Goal: Transaction & Acquisition: Purchase product/service

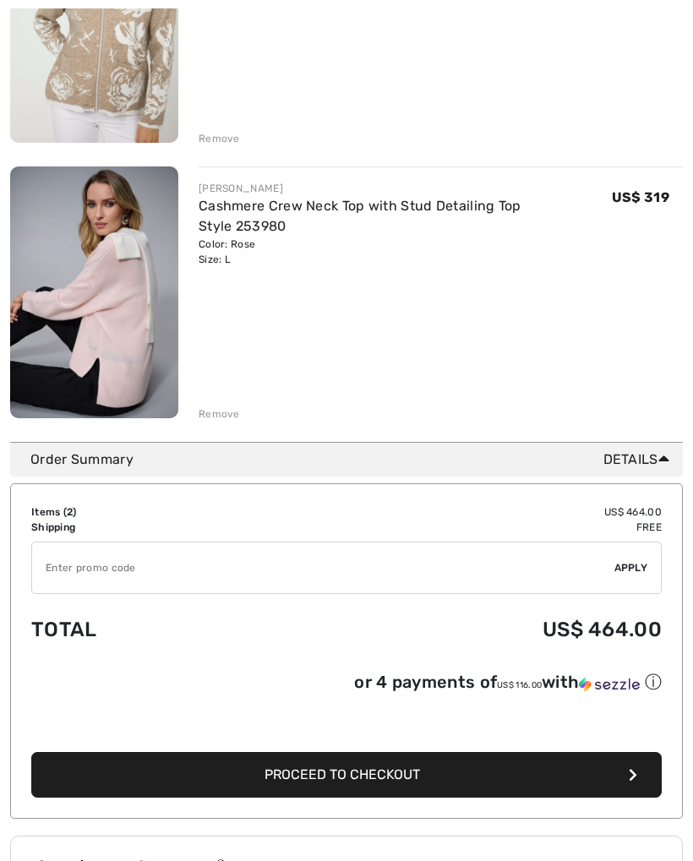
scroll to position [509, 0]
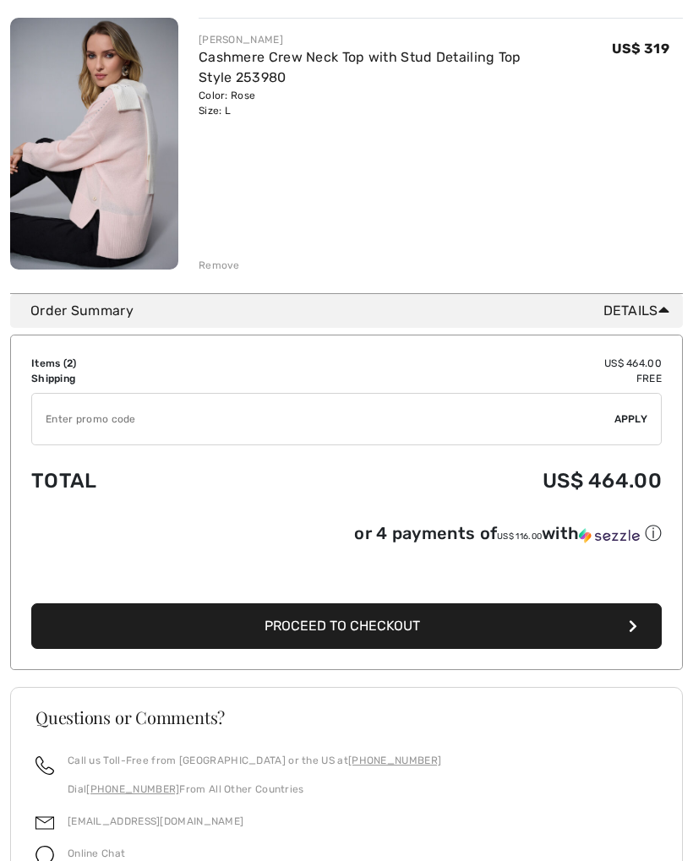
click at [335, 633] on span "Proceed to Checkout" at bounding box center [341, 626] width 155 height 16
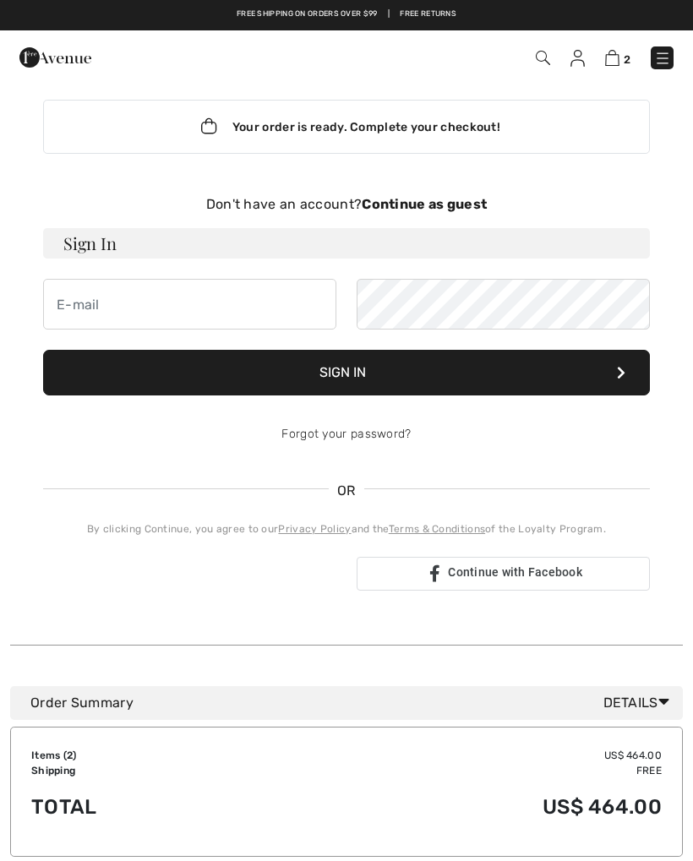
scroll to position [15, 0]
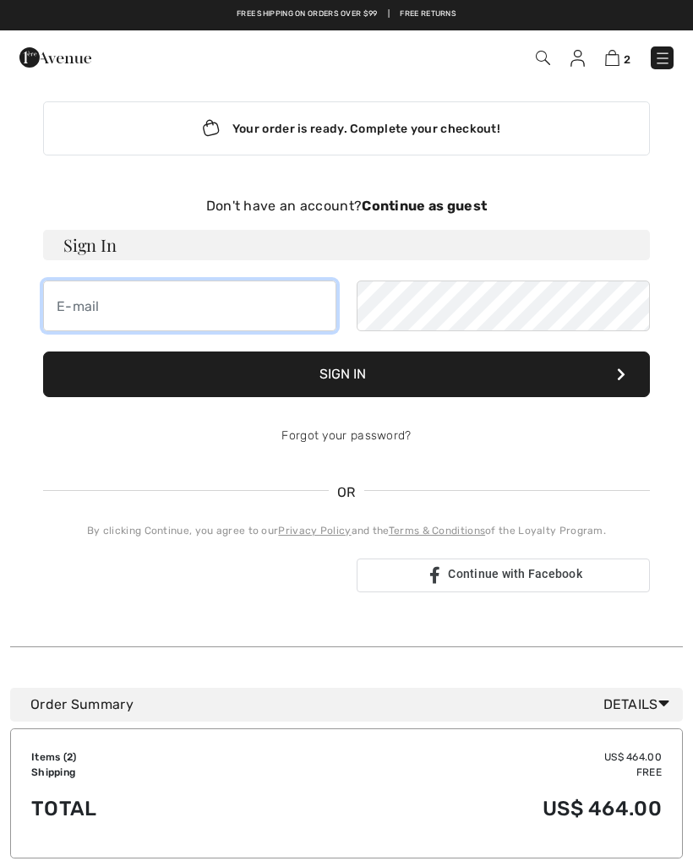
click at [78, 298] on input "email" at bounding box center [189, 306] width 293 height 51
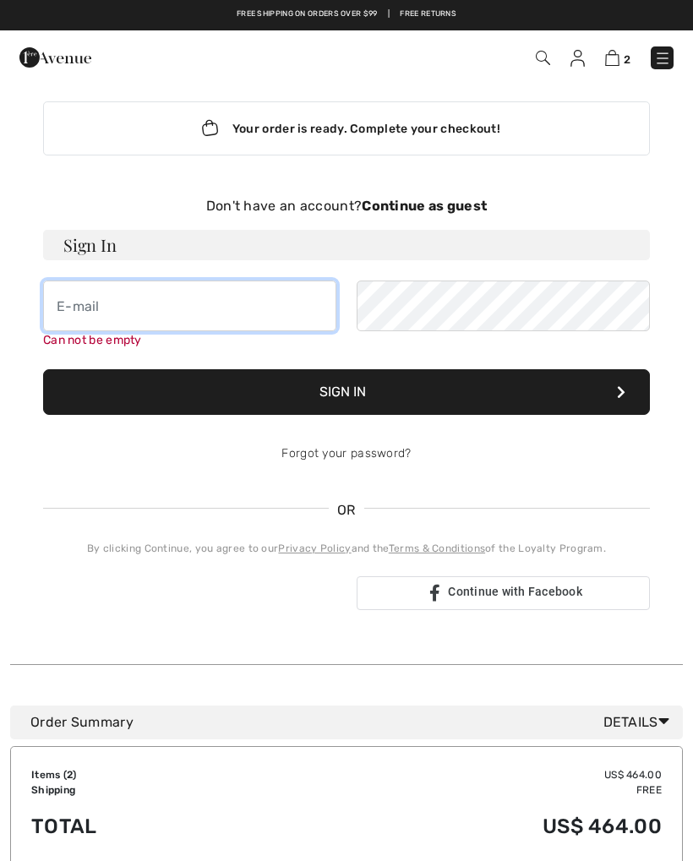
type input "[EMAIL_ADDRESS][DOMAIN_NAME]"
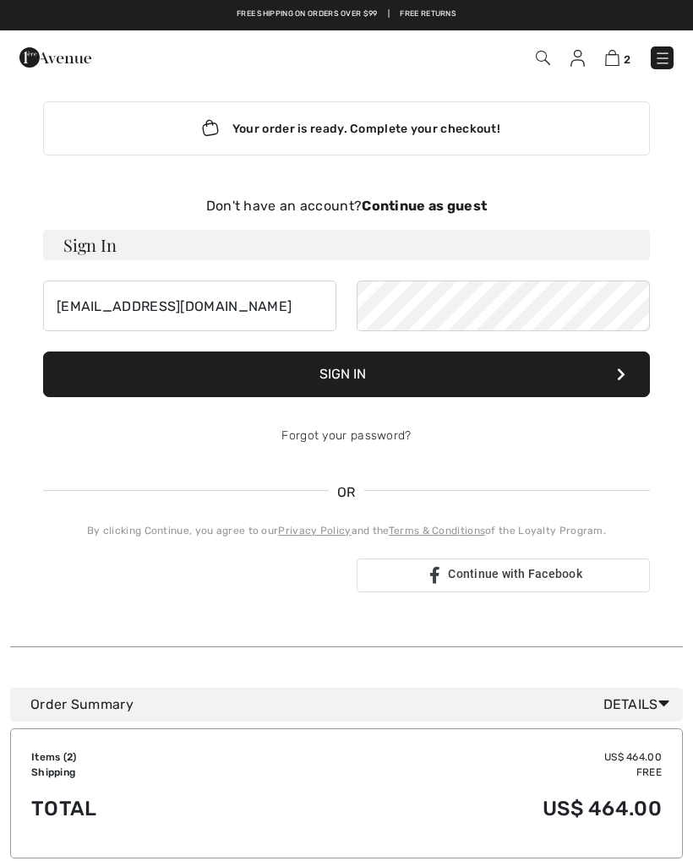
click at [177, 367] on button "Sign In" at bounding box center [346, 374] width 607 height 46
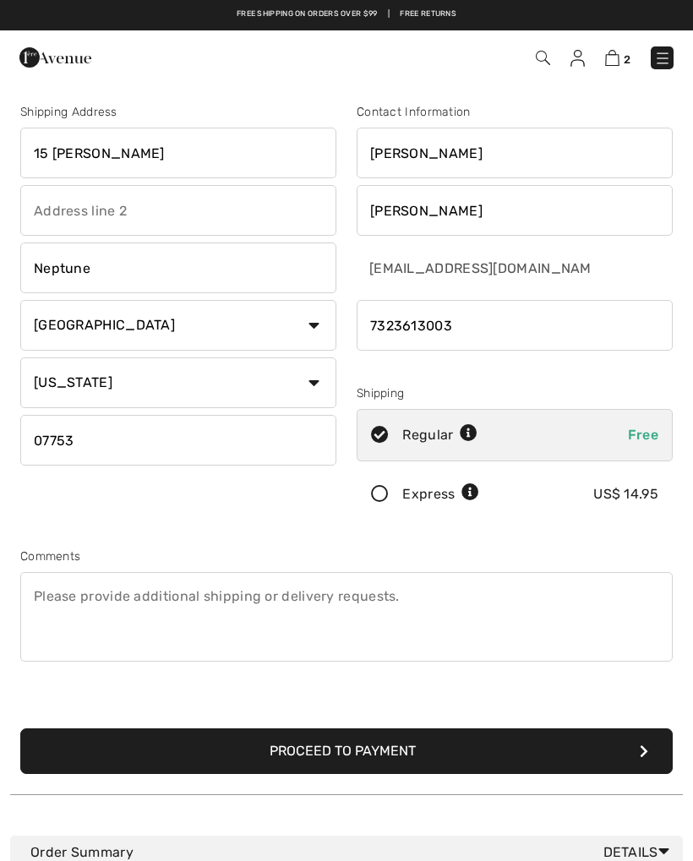
click at [174, 738] on button "Proceed to Payment" at bounding box center [346, 751] width 652 height 46
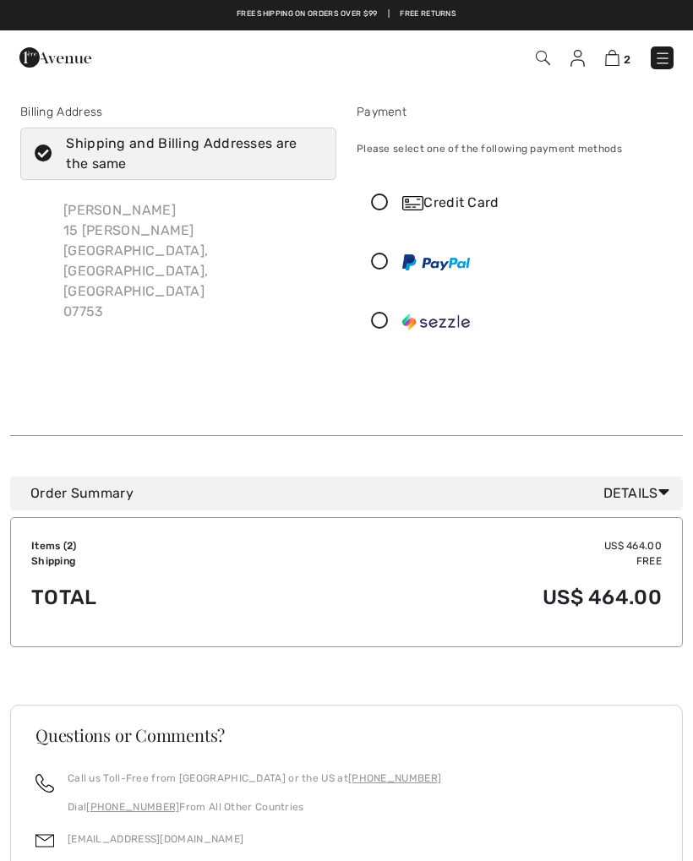
click at [387, 200] on icon at bounding box center [379, 203] width 45 height 18
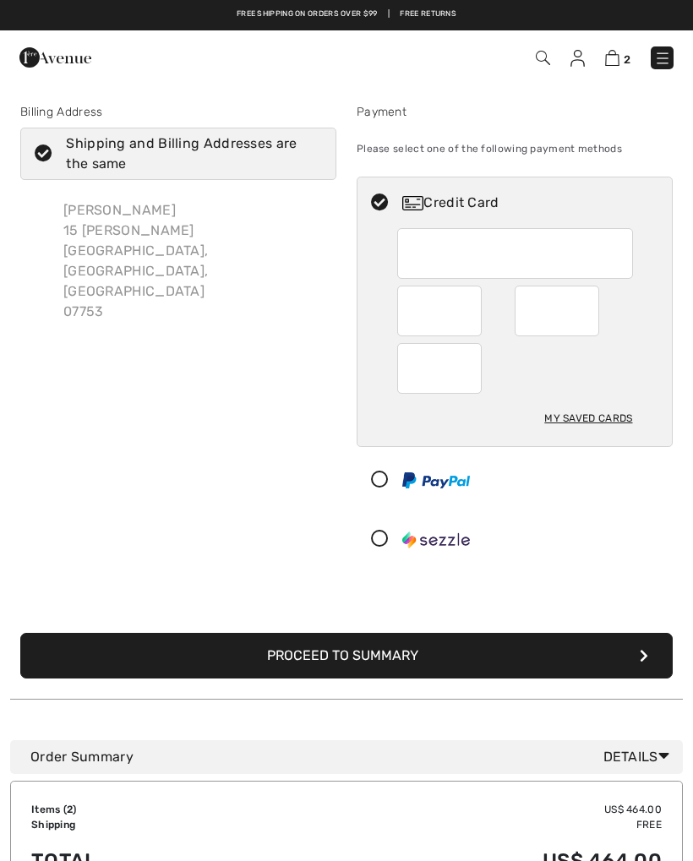
click at [475, 315] on div at bounding box center [439, 311] width 84 height 51
click at [471, 652] on button "Proceed to Summary" at bounding box center [346, 656] width 652 height 46
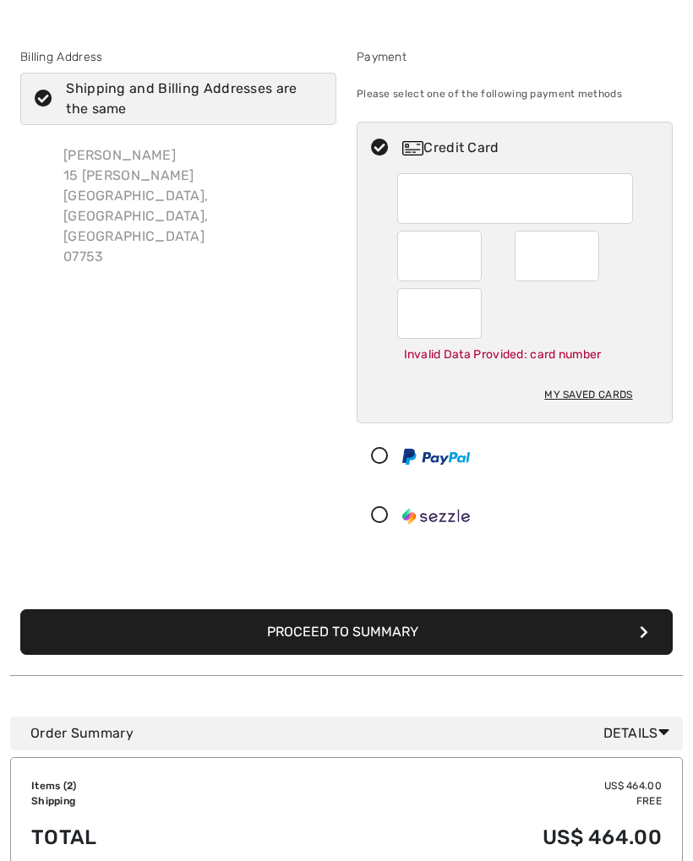
scroll to position [55, 0]
click at [494, 642] on button "Proceed to Summary" at bounding box center [346, 632] width 652 height 46
click at [566, 632] on button "Proceed to Summary" at bounding box center [346, 632] width 652 height 46
click at [406, 255] on div at bounding box center [439, 256] width 84 height 51
click at [557, 618] on button "Proceed to Summary" at bounding box center [346, 632] width 652 height 46
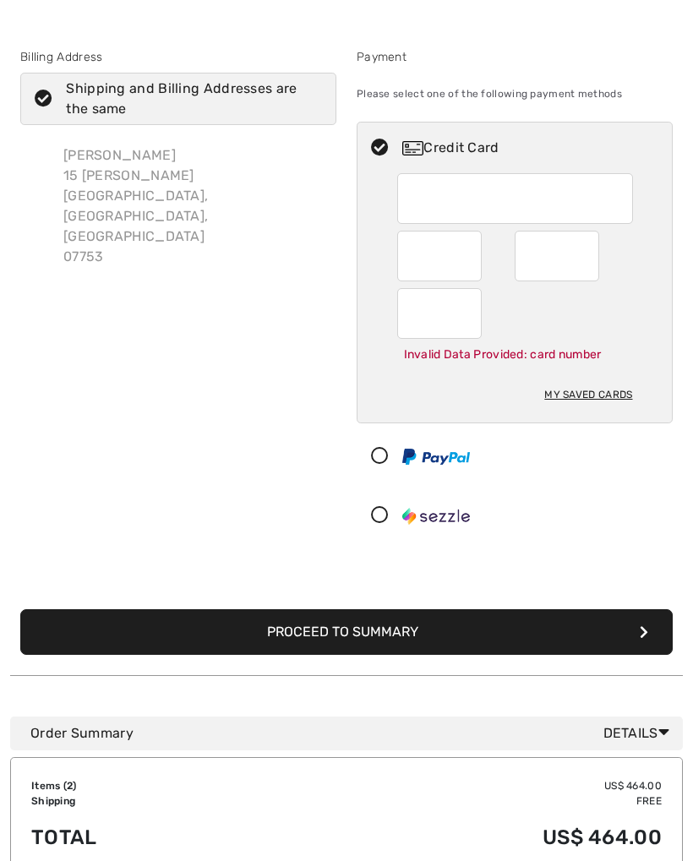
click at [541, 623] on button "Proceed to Summary" at bounding box center [346, 632] width 652 height 46
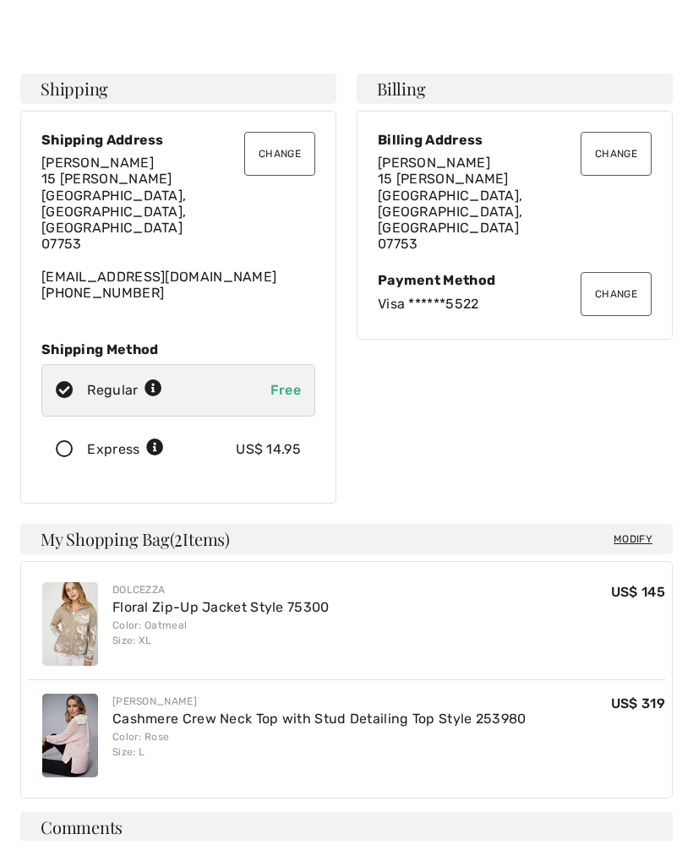
scroll to position [23, 0]
